Goal: Task Accomplishment & Management: Manage account settings

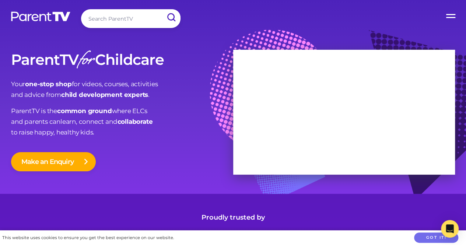
click at [450, 14] on label "Open Menu" at bounding box center [450, 14] width 29 height 29
click at [0, 0] on input "Open Menu" at bounding box center [0, 0] width 0 height 0
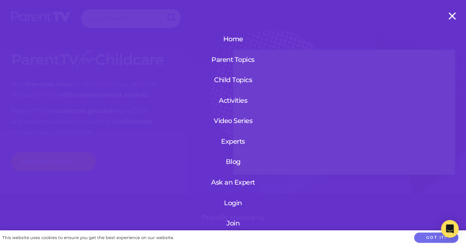
click at [231, 200] on link "Login" at bounding box center [233, 202] width 88 height 19
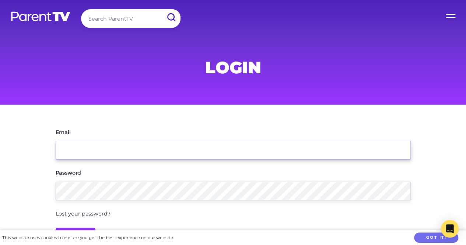
click at [66, 145] on input "Email" at bounding box center [233, 150] width 355 height 19
type input "[EMAIL_ADDRESS][DOMAIN_NAME]"
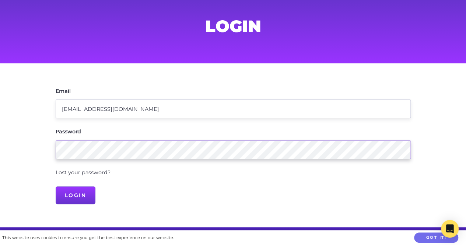
scroll to position [56, 0]
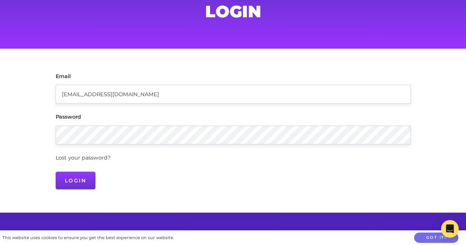
click at [76, 158] on link "Lost your password?" at bounding box center [83, 157] width 55 height 7
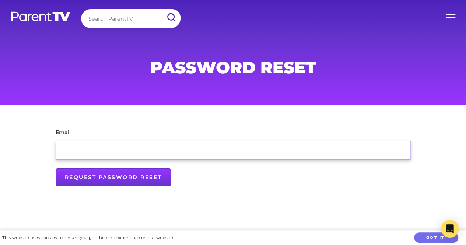
click at [78, 154] on input "Email" at bounding box center [233, 150] width 355 height 19
type input "[EMAIL_ADDRESS][DOMAIN_NAME]"
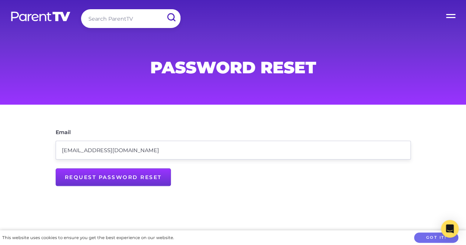
click at [120, 176] on input "Request Password Reset" at bounding box center [113, 177] width 115 height 18
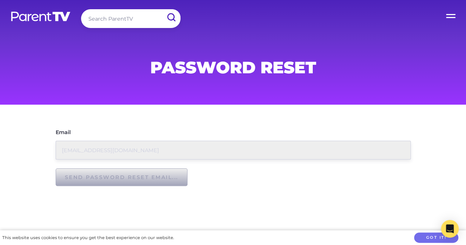
type input "Request Password Reset"
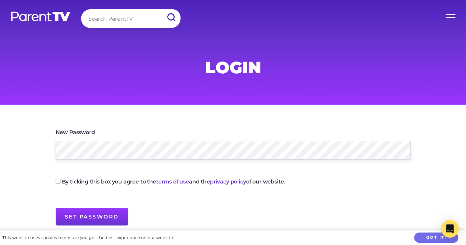
click at [58, 182] on input "By ticking this box you agree to the terms of use and the privacy policy of our…" at bounding box center [58, 181] width 5 height 5
checkbox input "true"
click at [89, 217] on input "Set Password" at bounding box center [92, 217] width 73 height 18
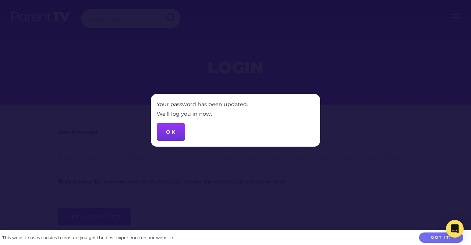
click at [167, 131] on button "OK" at bounding box center [171, 132] width 28 height 18
